Goal: Task Accomplishment & Management: Manage account settings

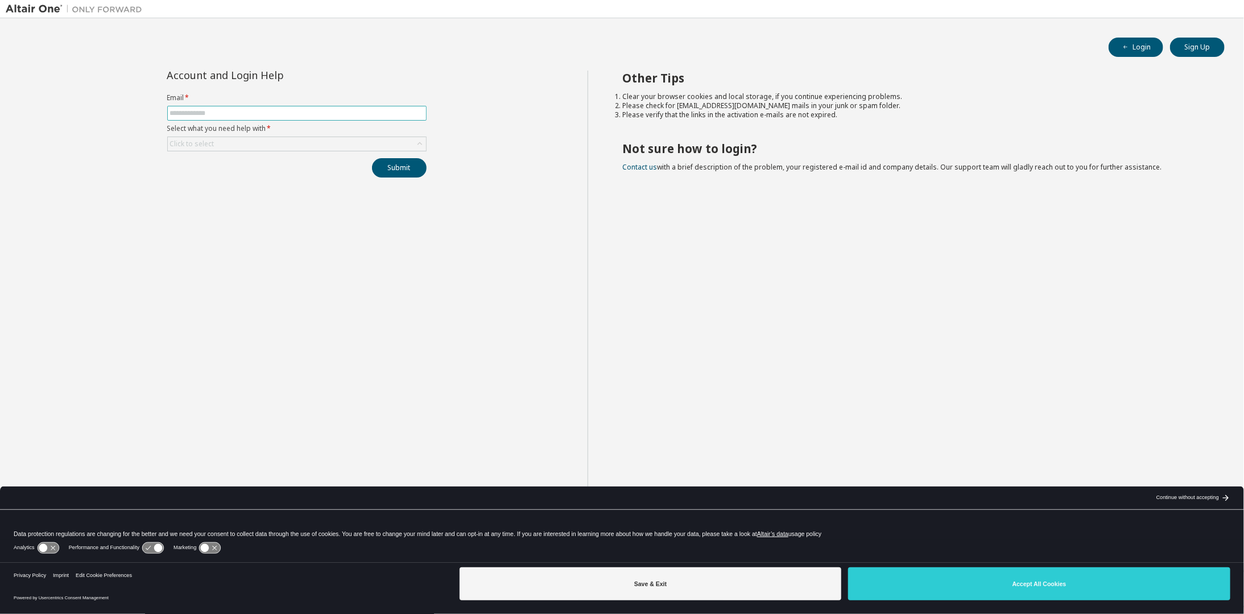
click at [202, 112] on input "text" at bounding box center [297, 113] width 254 height 9
type input "**********"
click at [1195, 51] on button "Sign Up" at bounding box center [1197, 47] width 55 height 19
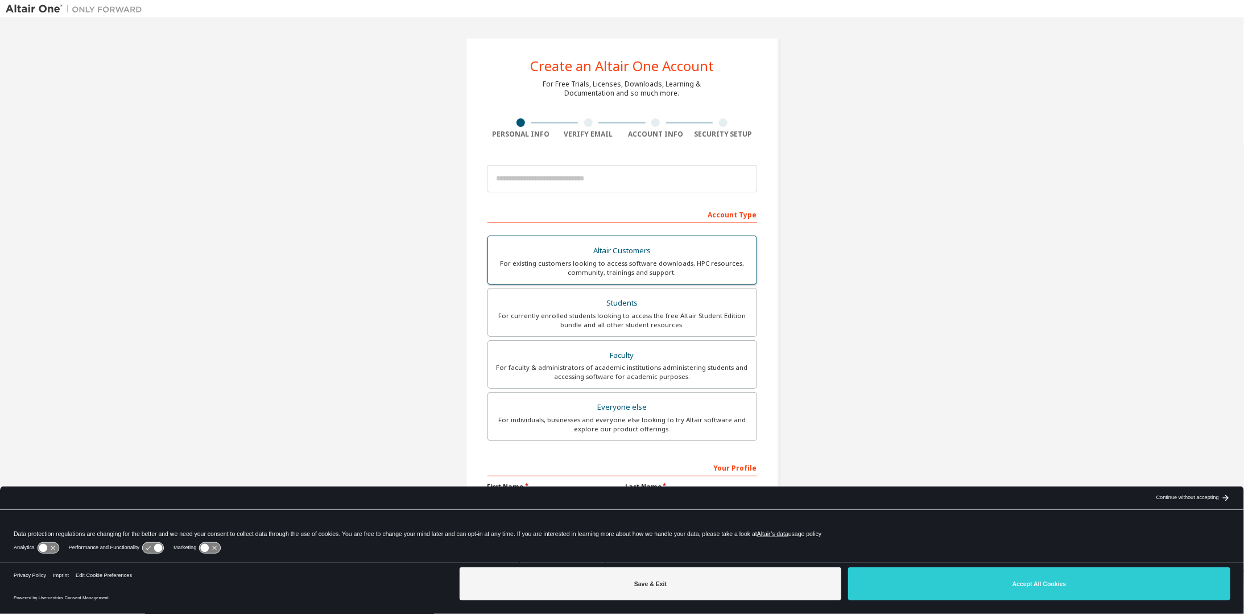
click at [579, 259] on div "For existing customers looking to access software downloads, HPC resources, com…" at bounding box center [622, 268] width 255 height 18
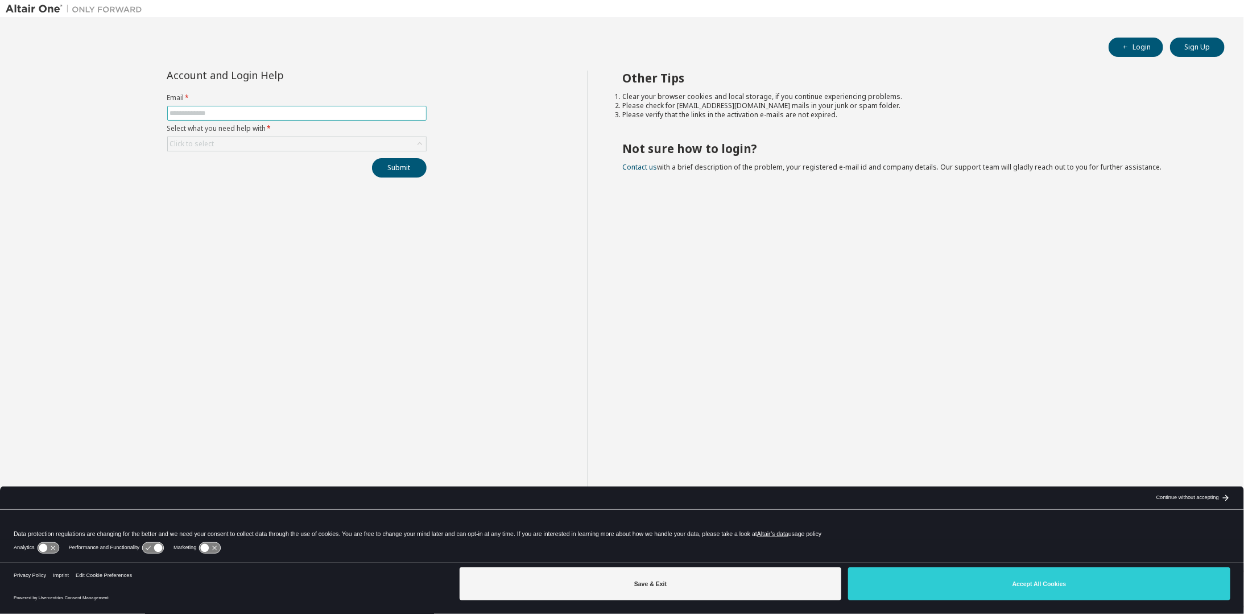
click at [215, 109] on input "text" at bounding box center [297, 113] width 254 height 9
type input "**********"
click at [244, 143] on div "Click to select" at bounding box center [297, 144] width 258 height 14
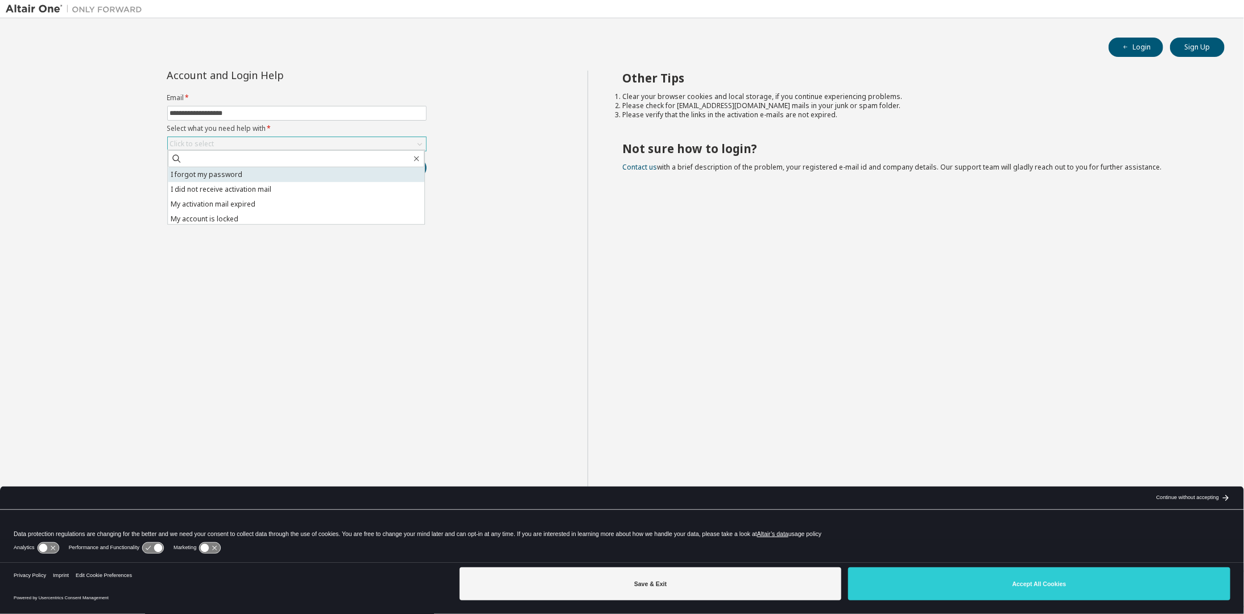
click at [227, 171] on li "I forgot my password" at bounding box center [296, 174] width 256 height 15
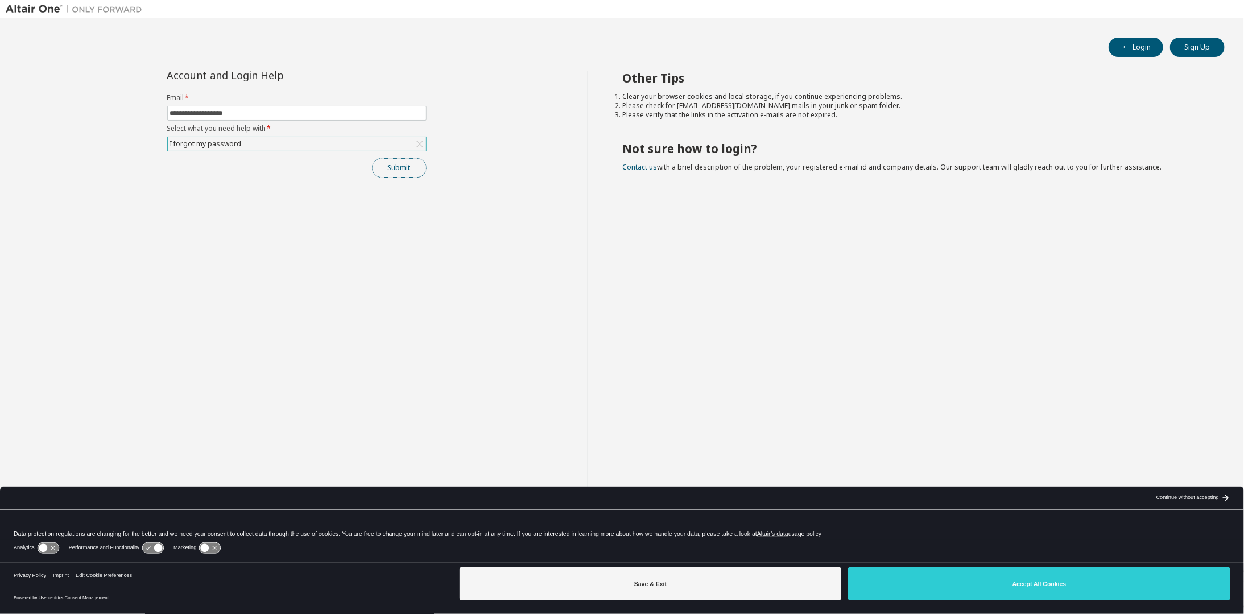
click at [383, 163] on button "Submit" at bounding box center [399, 167] width 55 height 19
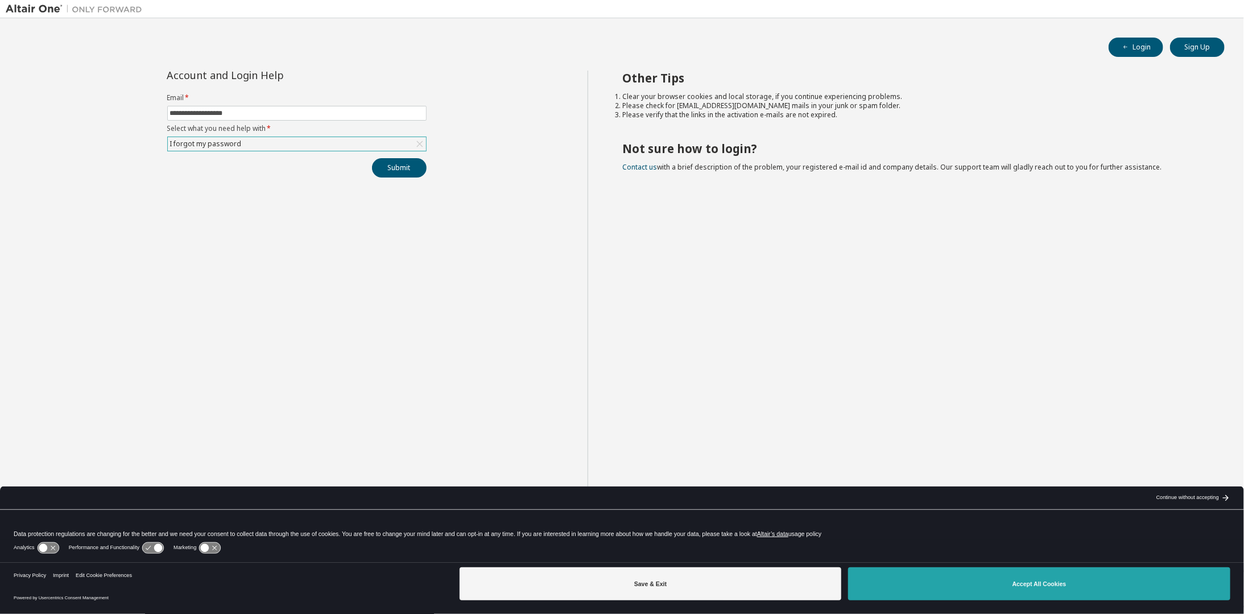
click at [1016, 578] on button "Accept All Cookies" at bounding box center [1039, 583] width 382 height 33
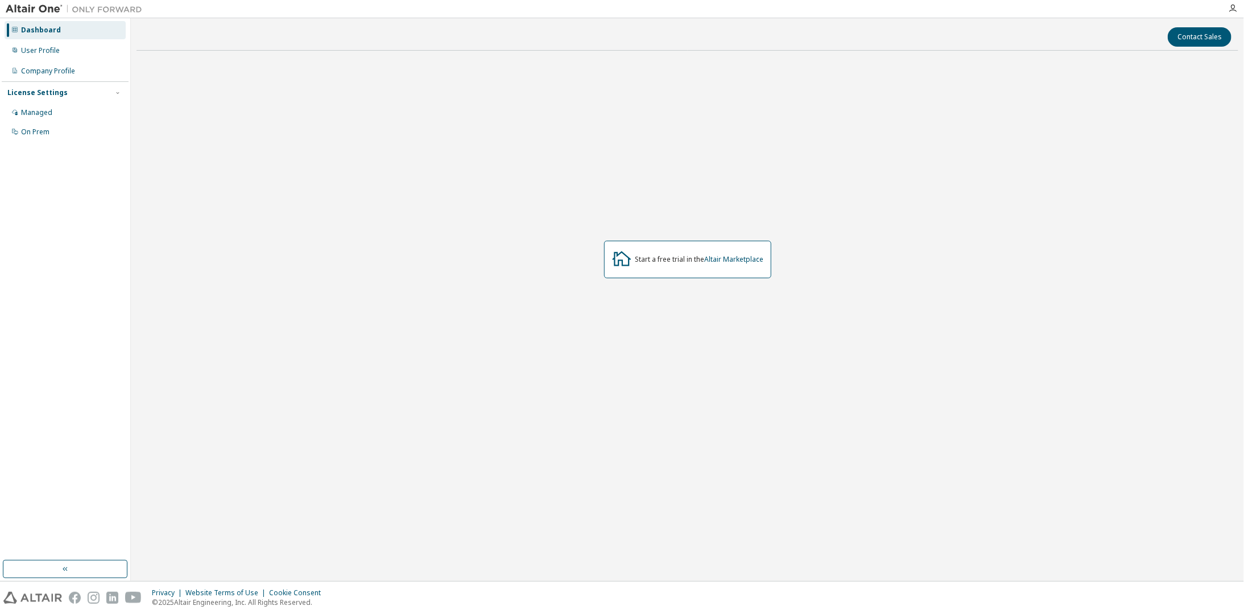
click at [183, 279] on div "Start a free trial in the Altair Marketplace" at bounding box center [686, 259] width 1101 height 399
click at [50, 72] on div "Company Profile" at bounding box center [48, 71] width 54 height 9
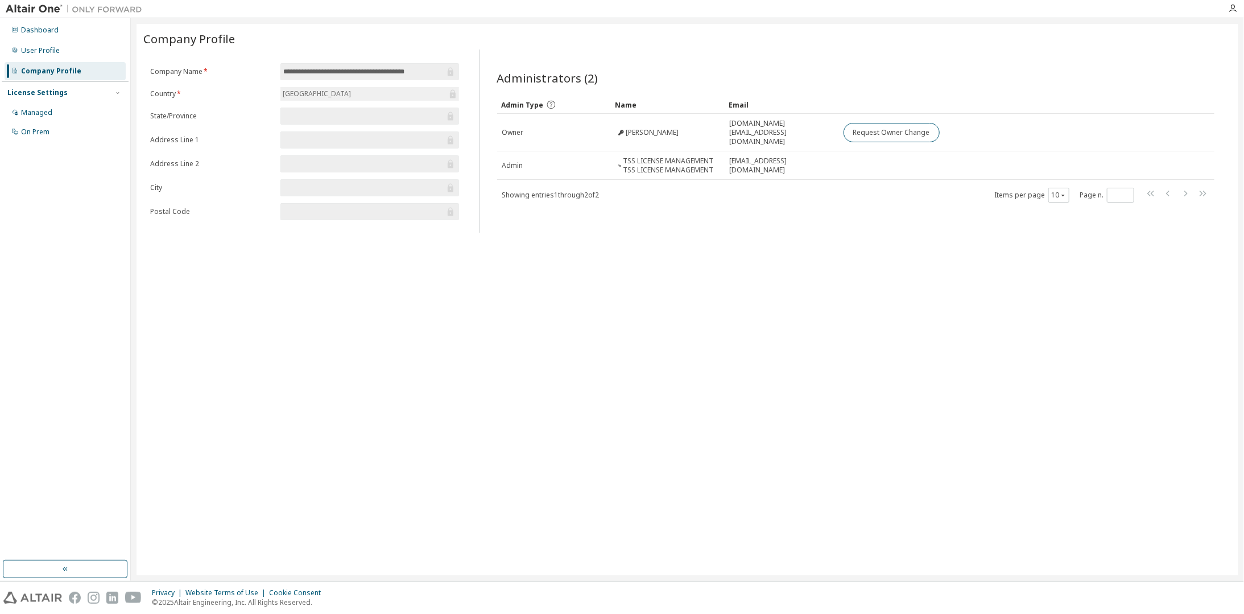
click at [48, 91] on div "License Settings" at bounding box center [37, 92] width 60 height 9
click at [33, 30] on div "Dashboard" at bounding box center [40, 30] width 38 height 9
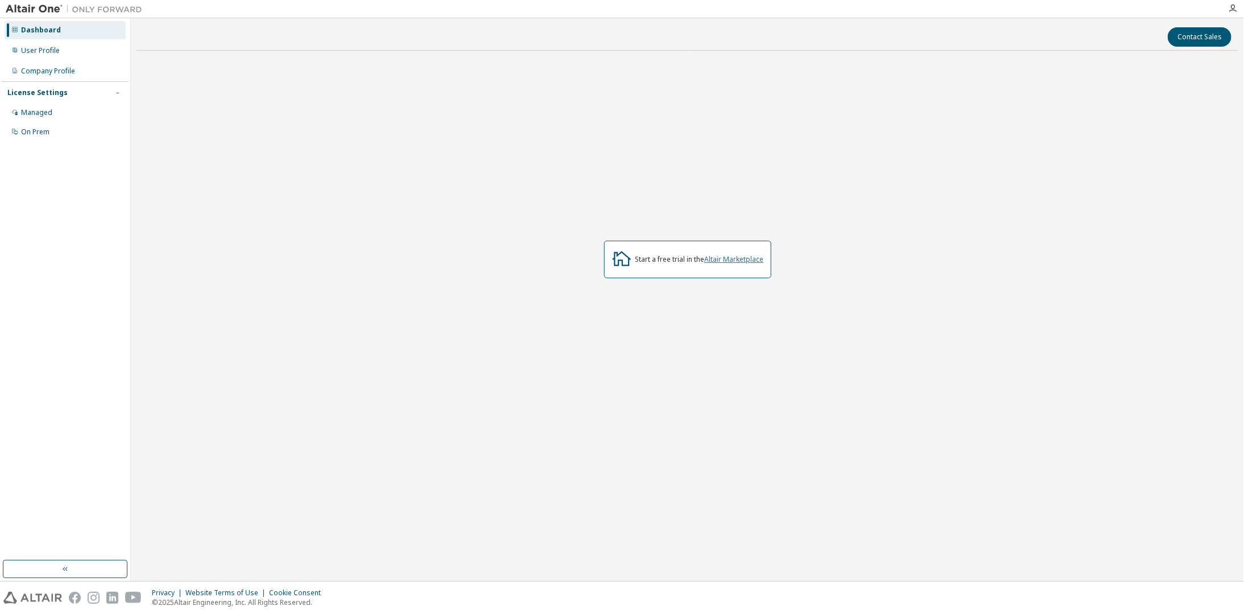
click at [737, 255] on link "Altair Marketplace" at bounding box center [733, 259] width 59 height 10
